Goal: Task Accomplishment & Management: Complete application form

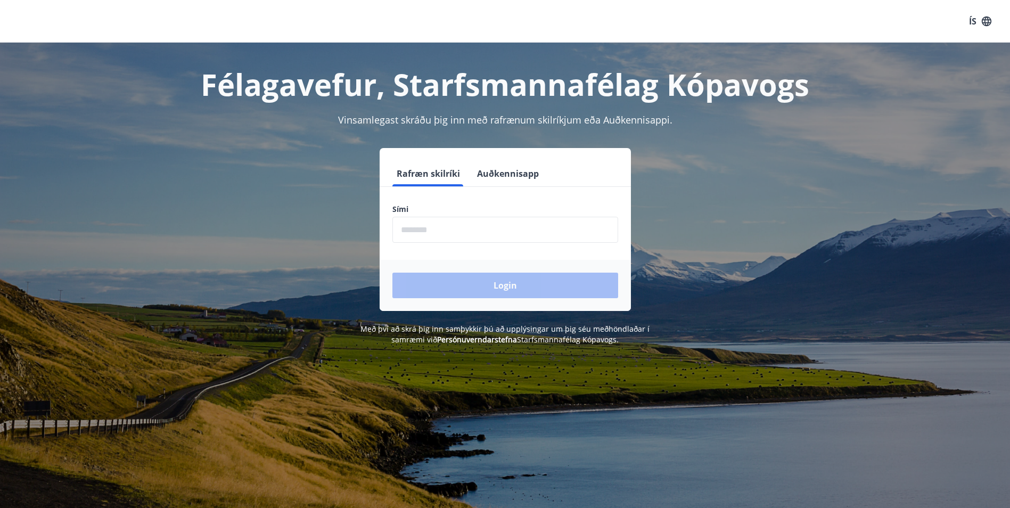
click at [508, 169] on button "Auðkennisapp" at bounding box center [508, 174] width 70 height 26
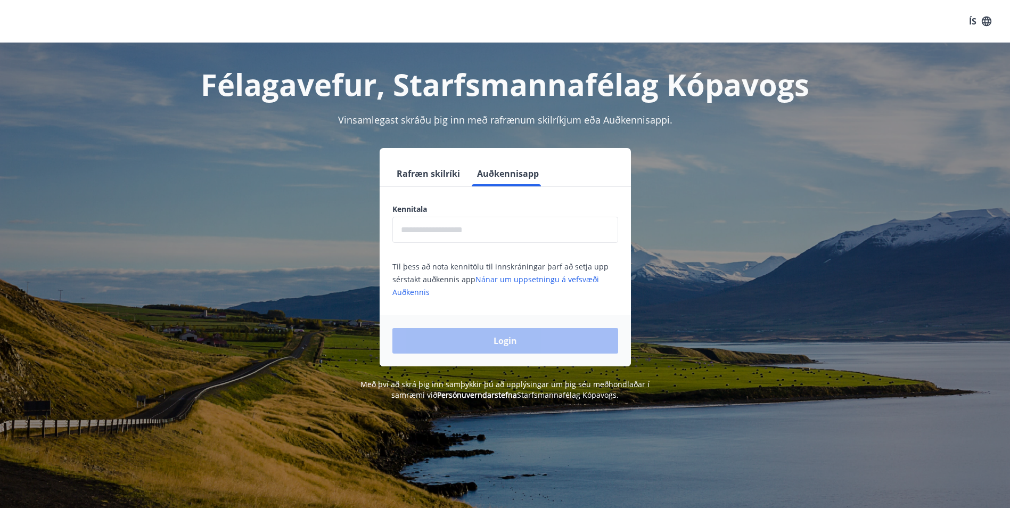
click at [488, 221] on input "text" at bounding box center [506, 230] width 226 height 26
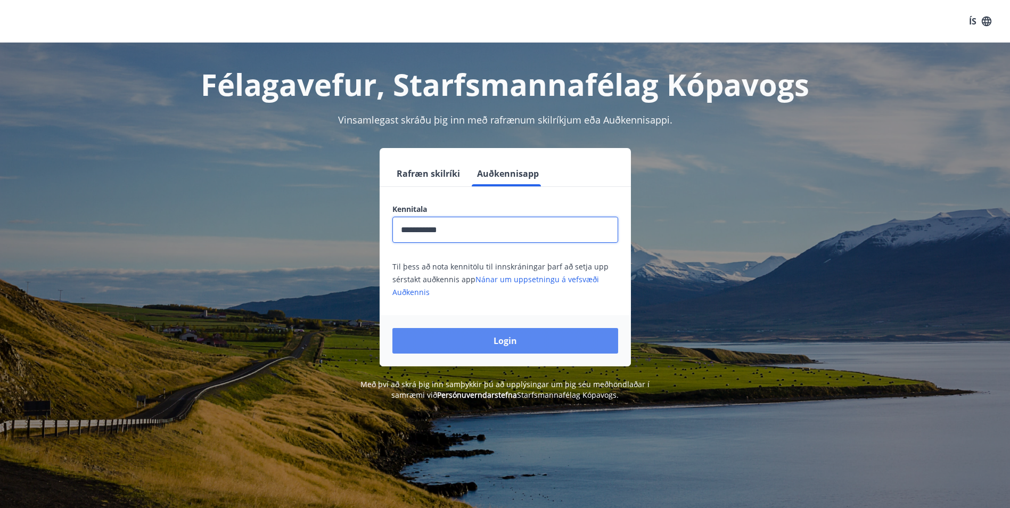
type input "**********"
click at [493, 341] on button "Login" at bounding box center [506, 341] width 226 height 26
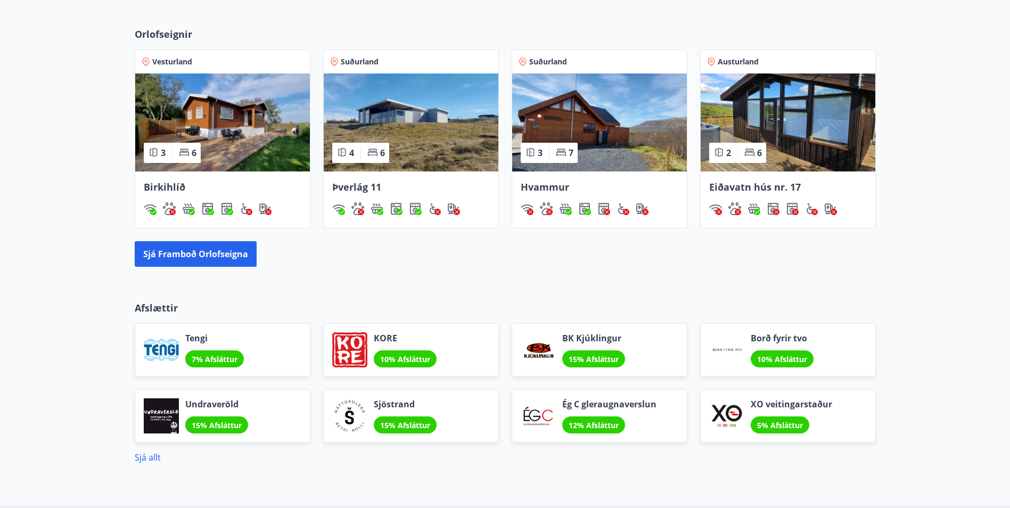
scroll to position [756, 0]
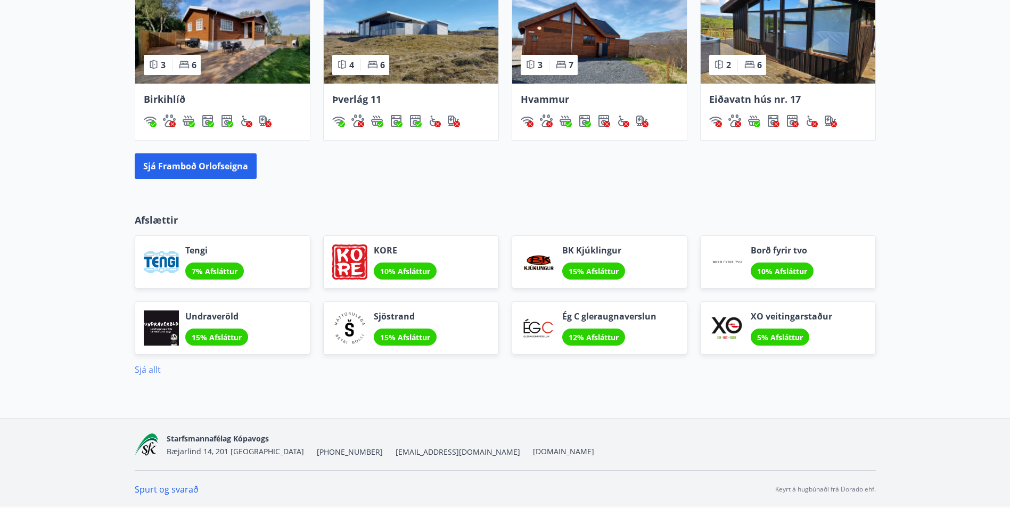
click at [143, 373] on link "Sjá allt" at bounding box center [148, 370] width 26 height 12
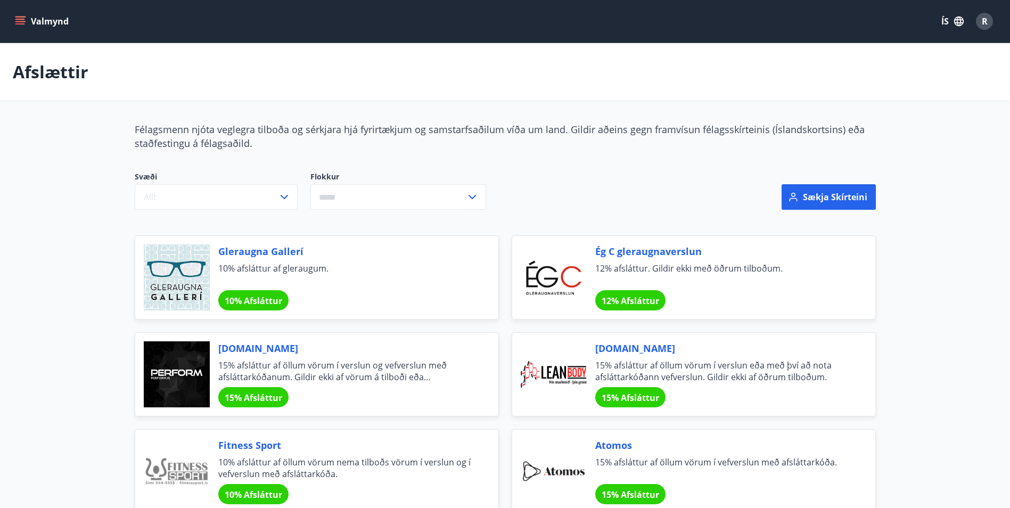
click at [31, 25] on button "Valmynd" at bounding box center [43, 21] width 60 height 19
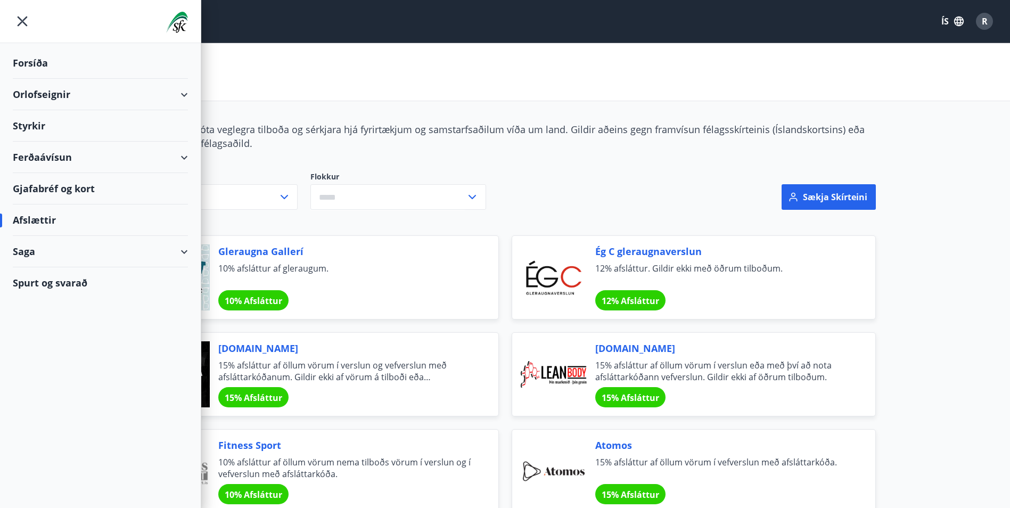
click at [42, 123] on div "Styrkir" at bounding box center [100, 125] width 175 height 31
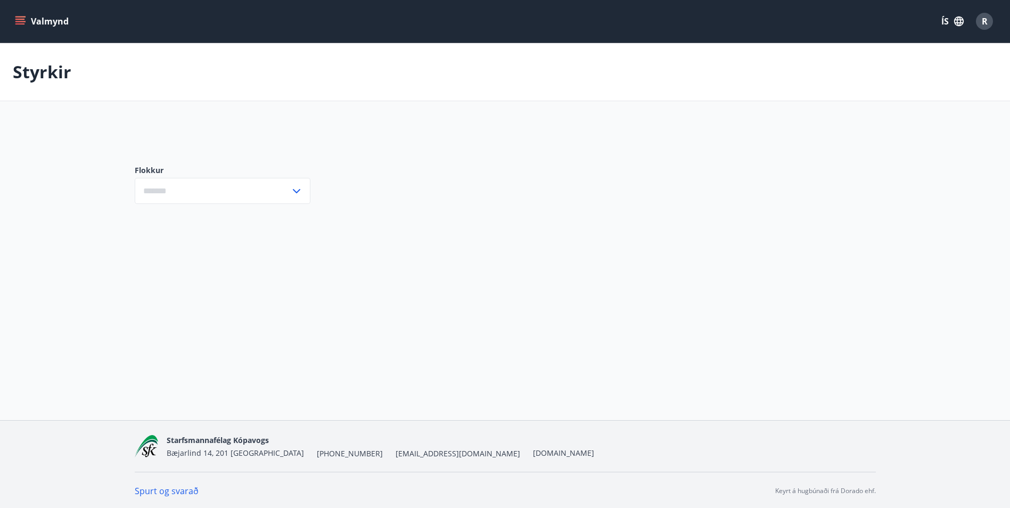
type input "***"
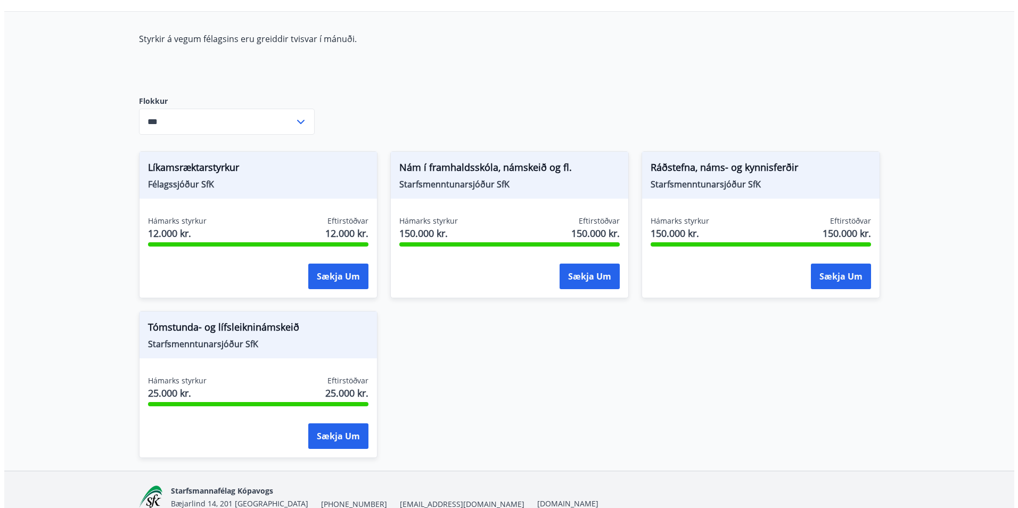
scroll to position [107, 0]
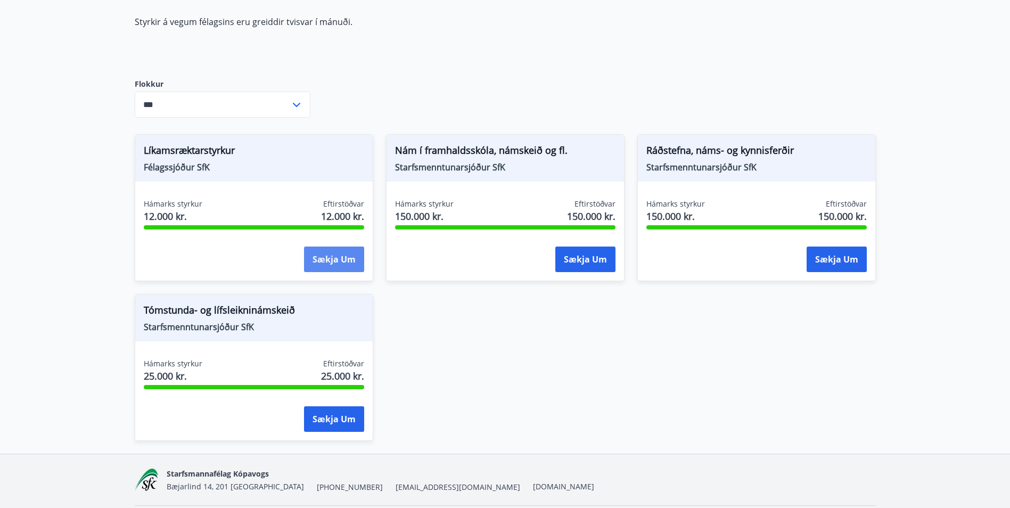
click at [323, 264] on button "Sækja um" at bounding box center [334, 260] width 60 height 26
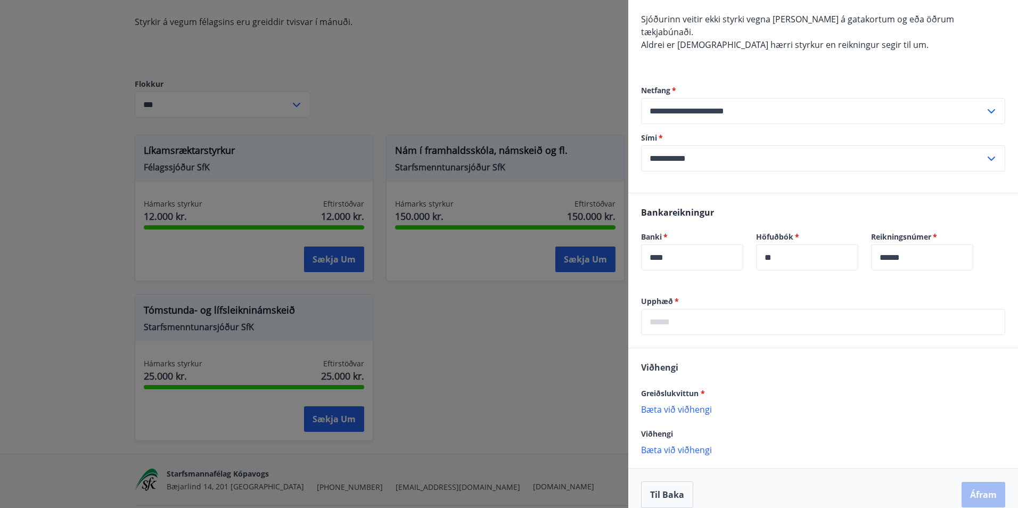
scroll to position [315, 0]
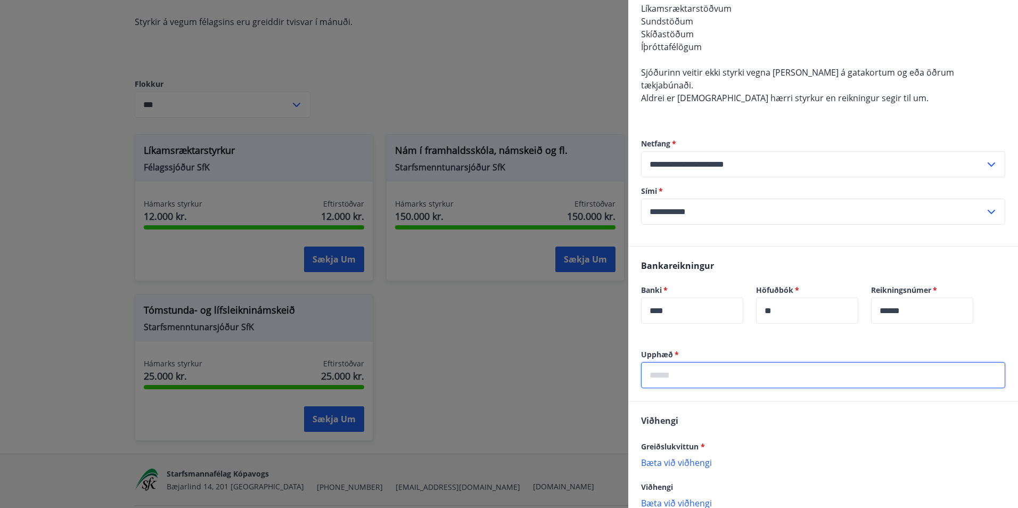
click at [754, 362] on input "text" at bounding box center [823, 375] width 364 height 26
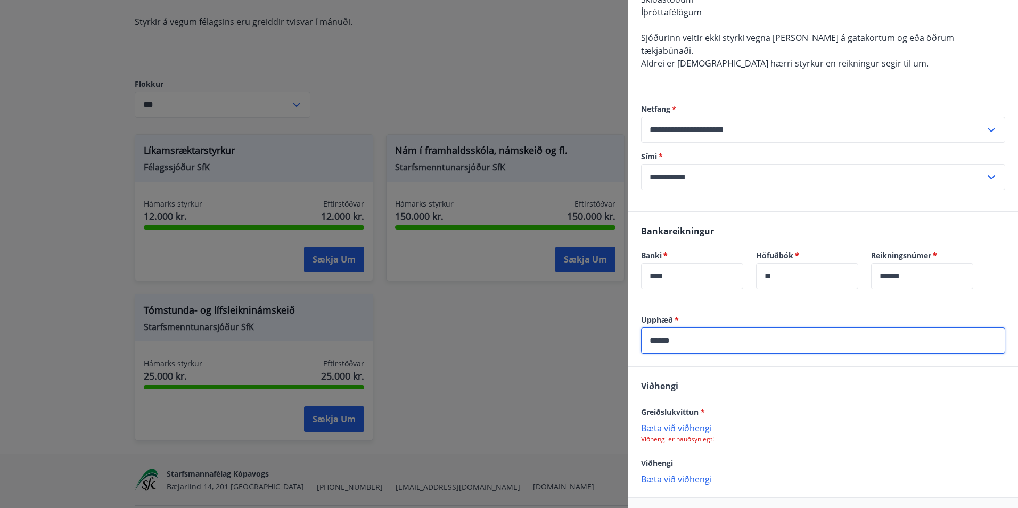
scroll to position [368, 0]
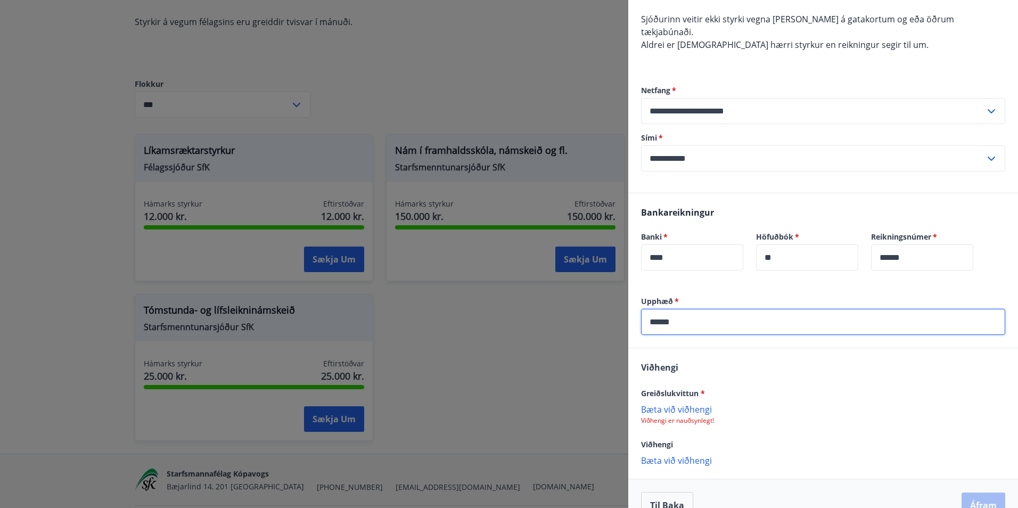
type input "******"
click at [674, 404] on p "Bæta við viðhengi" at bounding box center [823, 409] width 364 height 11
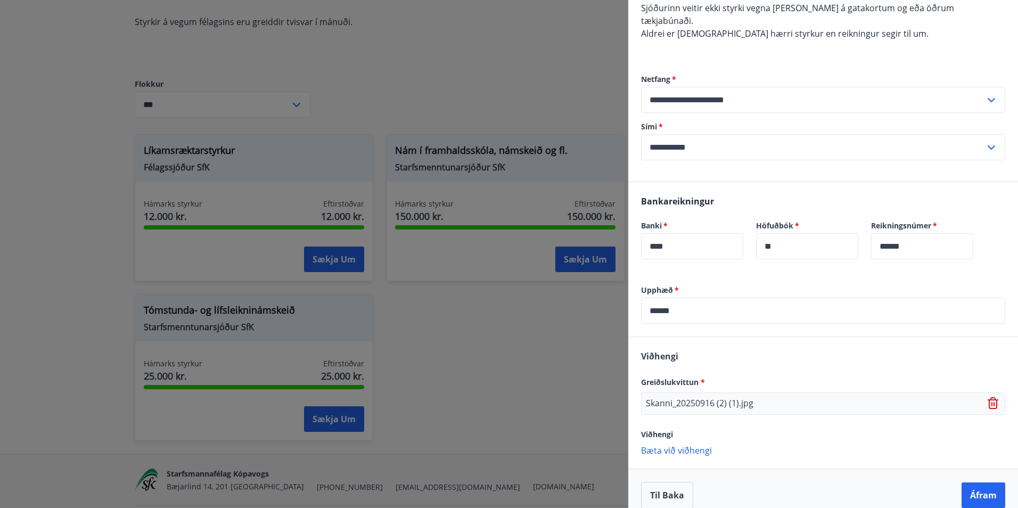
scroll to position [380, 0]
click at [980, 491] on button "Áfram" at bounding box center [984, 495] width 44 height 26
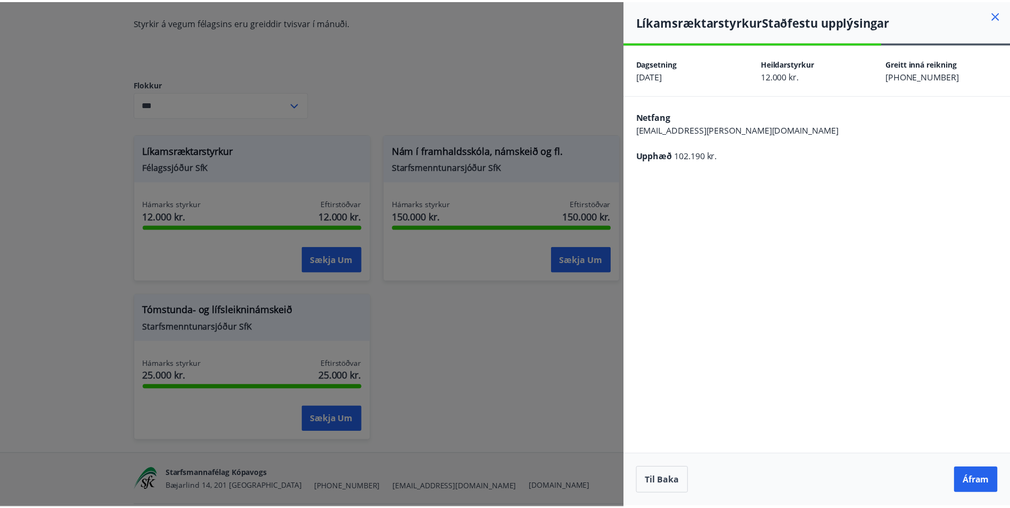
scroll to position [0, 0]
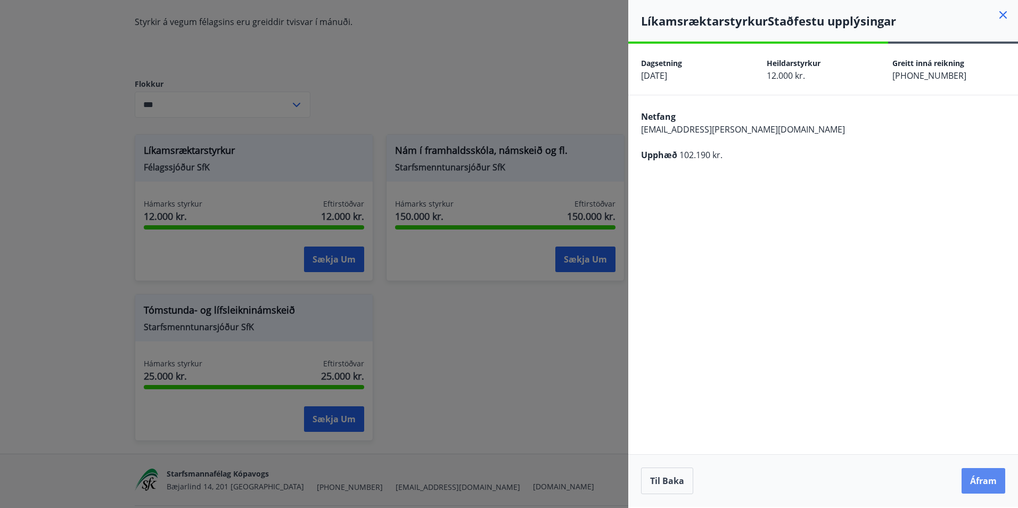
click at [994, 482] on button "Áfram" at bounding box center [984, 481] width 44 height 26
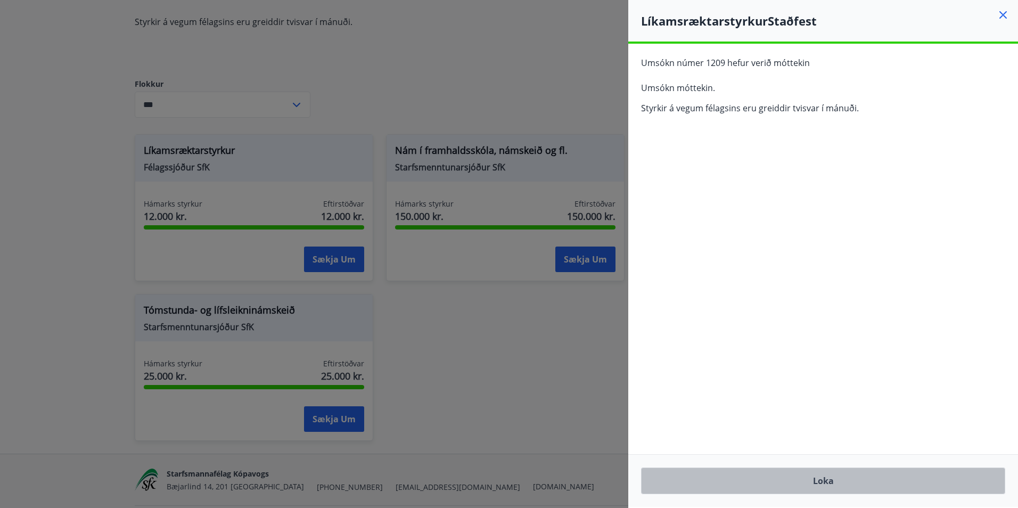
click at [836, 479] on button "Loka" at bounding box center [823, 481] width 364 height 27
